Goal: Task Accomplishment & Management: Manage account settings

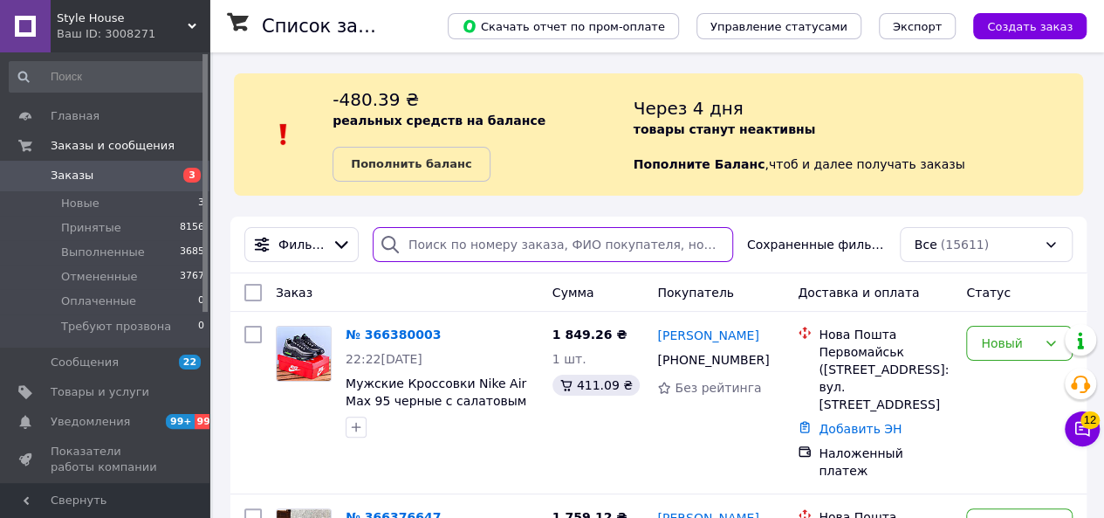
click at [475, 244] on input "search" at bounding box center [553, 244] width 361 height 35
paste input "PRM-919168173"
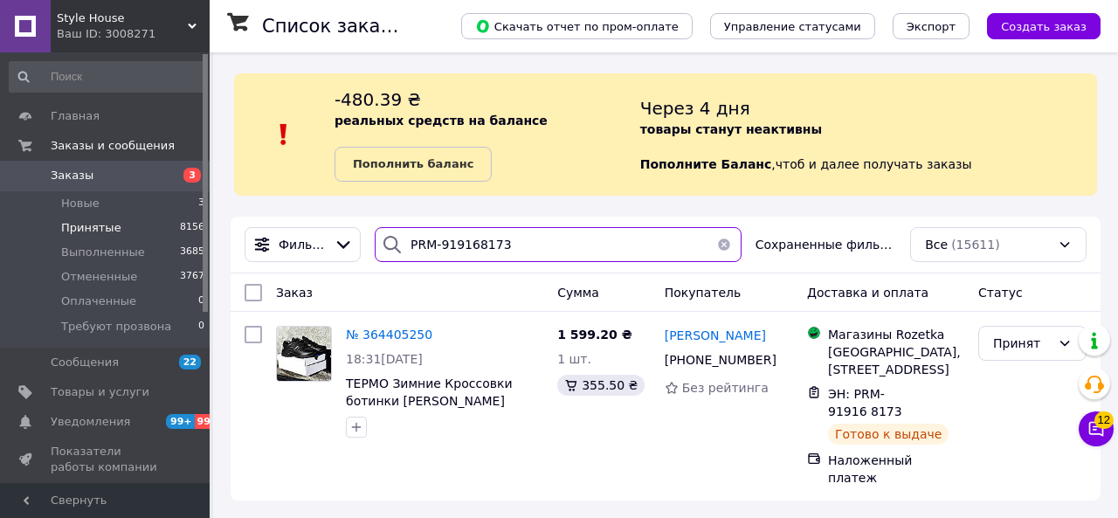
drag, startPoint x: 361, startPoint y: 247, endPoint x: 10, endPoint y: 222, distance: 351.9
click at [13, 223] on div "Style House Ваш ID: 3008271 Сайт Style House Кабинет покупателя Проверить состо…" at bounding box center [559, 259] width 1118 height 518
paste input "311905798"
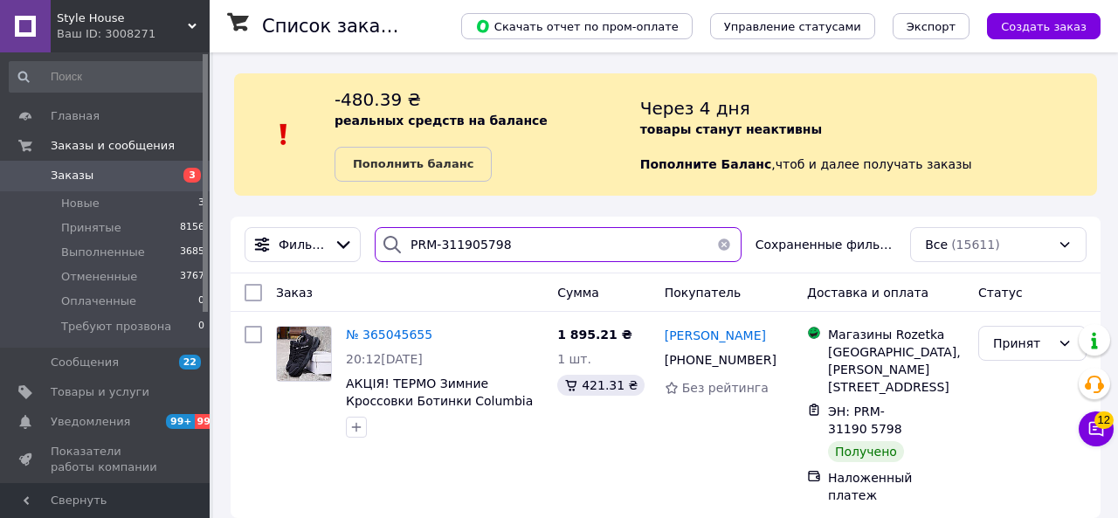
click at [369, 256] on div "PRM-311905798" at bounding box center [558, 244] width 381 height 35
paste input "633466362"
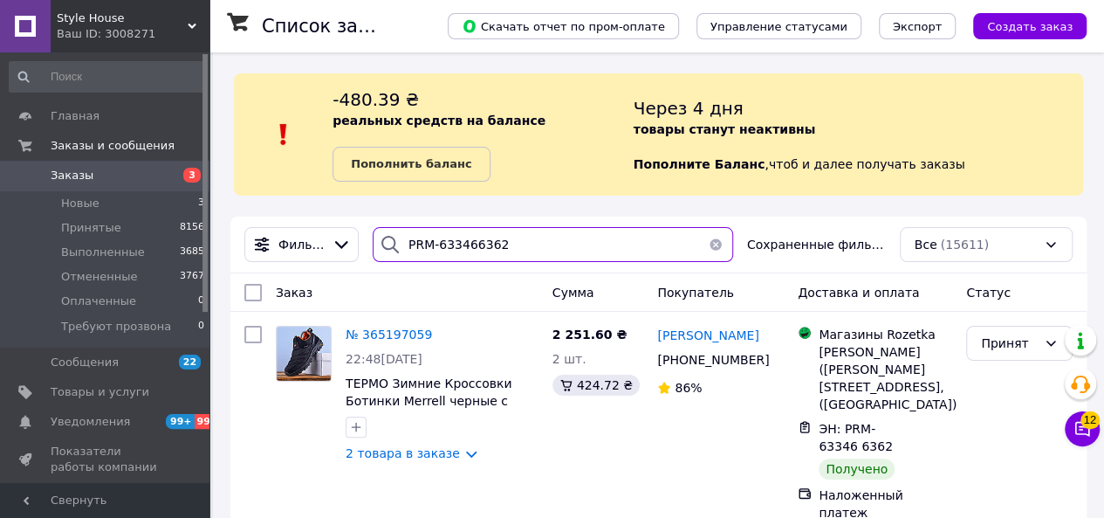
drag, startPoint x: 584, startPoint y: 240, endPoint x: 222, endPoint y: 243, distance: 362.3
click at [224, 243] on div "Список заказов Скачать отчет по пром-оплате Управление статусами Экспорт Создат…" at bounding box center [658, 302] width 891 height 500
paste input "845835669"
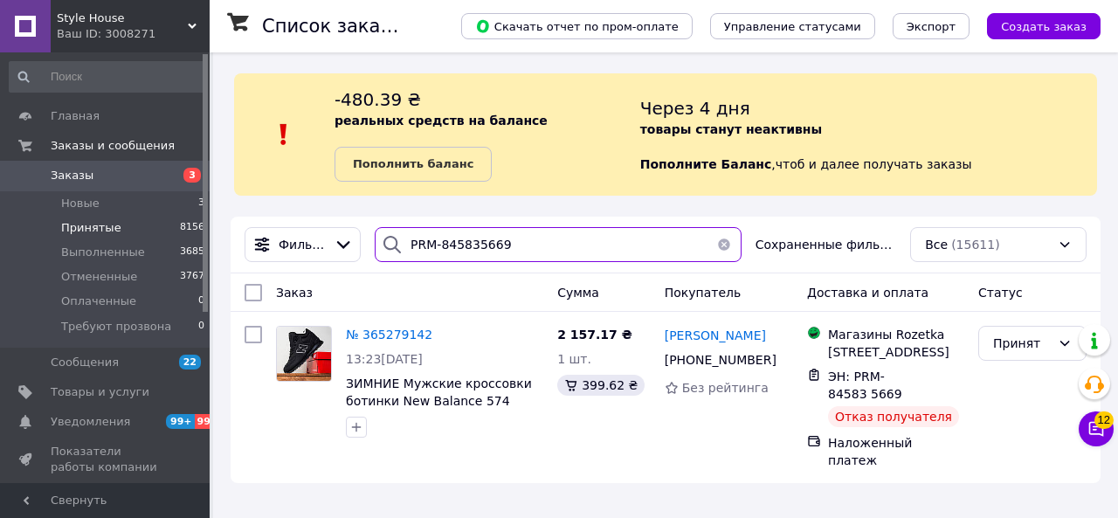
drag, startPoint x: 535, startPoint y: 229, endPoint x: 148, endPoint y: 232, distance: 386.8
click at [157, 232] on div "Style House Ваш ID: 3008271 Сайт Style House Кабинет покупателя Проверить состо…" at bounding box center [559, 259] width 1118 height 518
paste input "340066387"
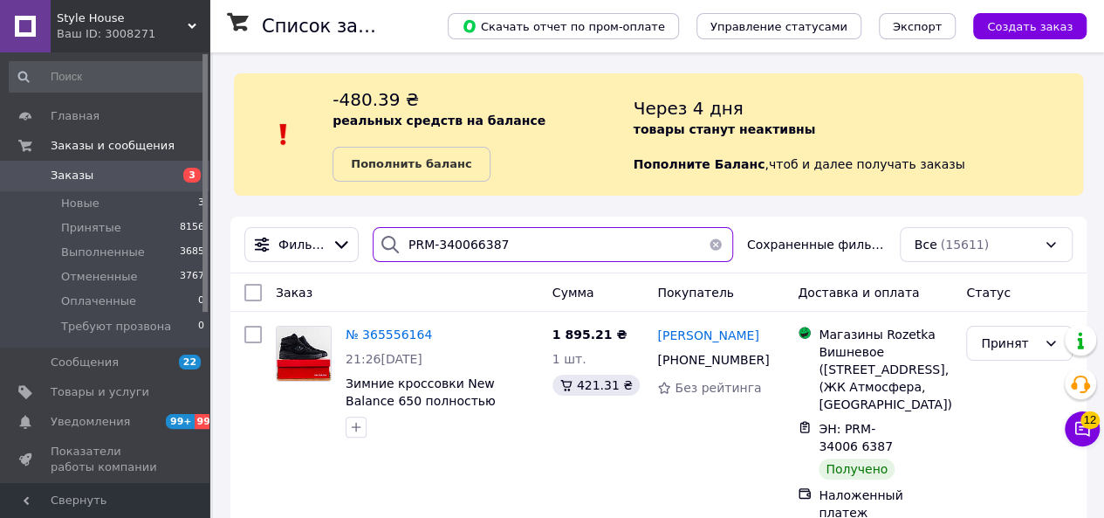
drag, startPoint x: 302, startPoint y: 248, endPoint x: 217, endPoint y: 248, distance: 85.6
click at [218, 248] on div "Список заказов Скачать отчет по пром-оплате Управление статусами Экспорт Создат…" at bounding box center [658, 302] width 891 height 500
paste input "261870296"
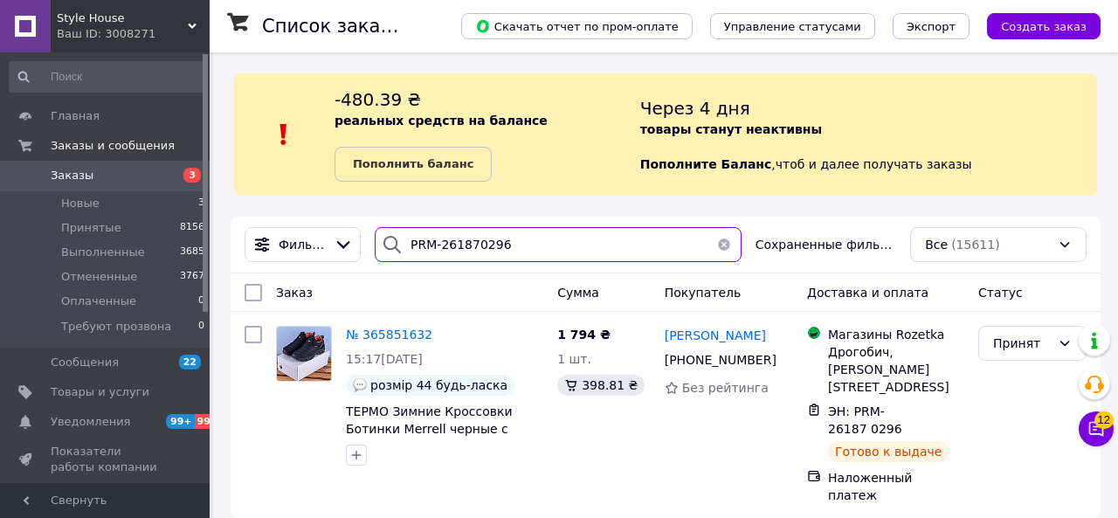
drag, startPoint x: 426, startPoint y: 244, endPoint x: 203, endPoint y: 244, distance: 223.5
click at [265, 244] on div "Фильтры PRM-261870296 Сохраненные фильтры: Все (15611)" at bounding box center [665, 244] width 856 height 35
paste input "201777017182"
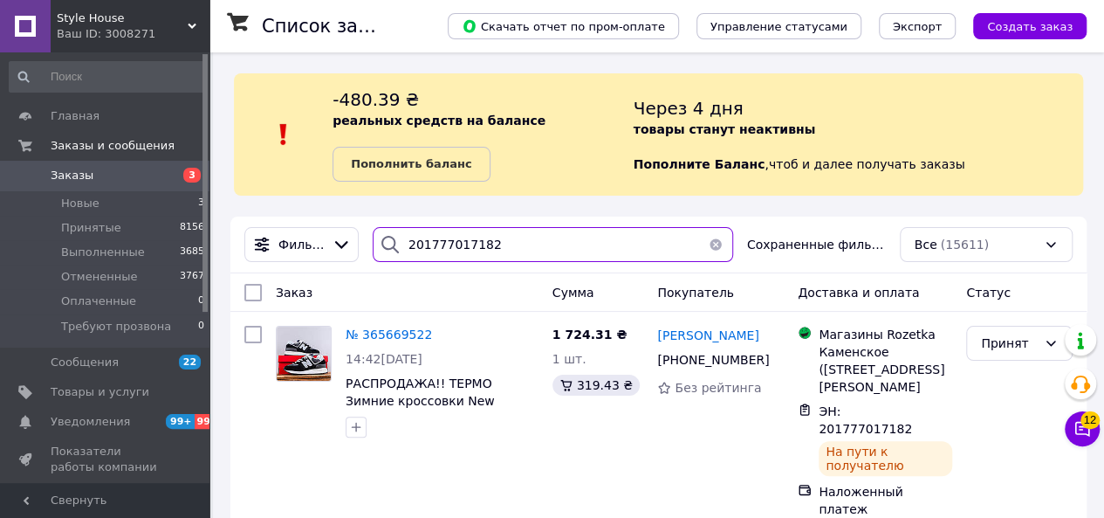
type input "201777017182"
